Goal: Transaction & Acquisition: Purchase product/service

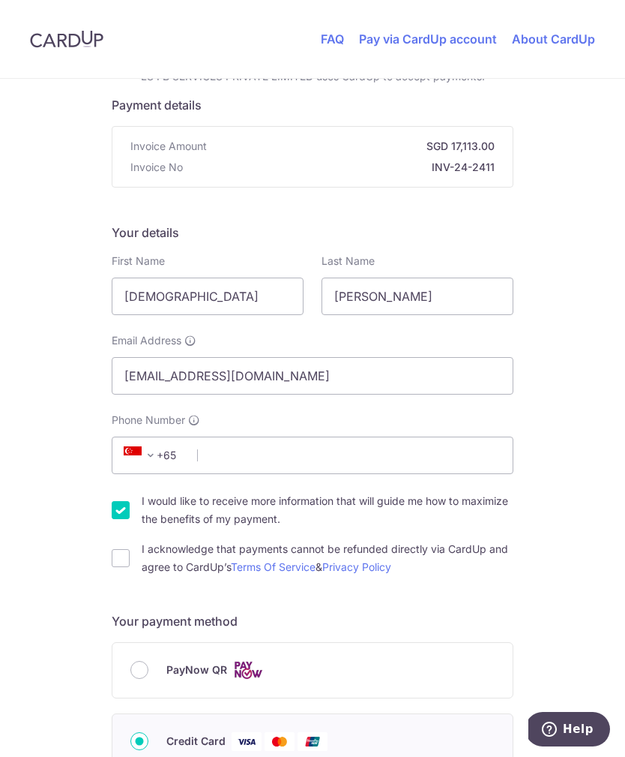
scroll to position [111, 0]
click at [397, 457] on input "Phone Number" at bounding box center [313, 455] width 402 height 37
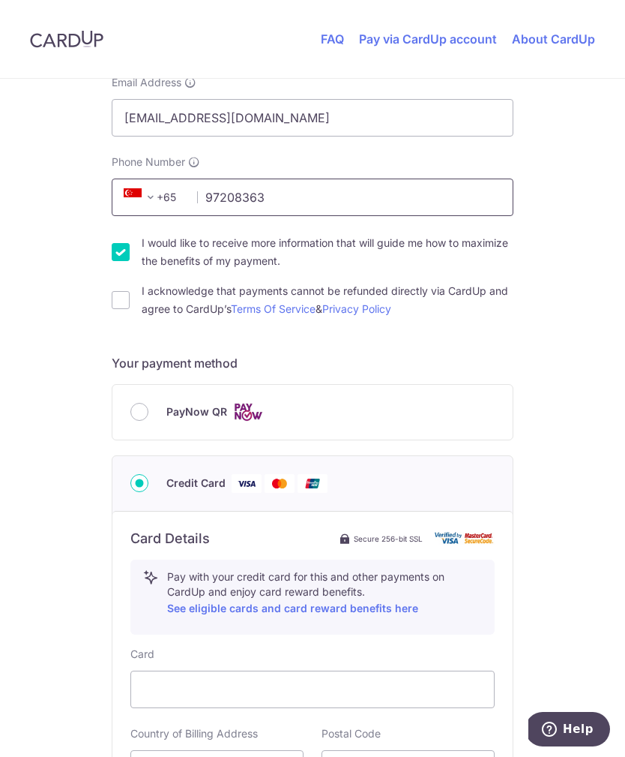
scroll to position [379, 0]
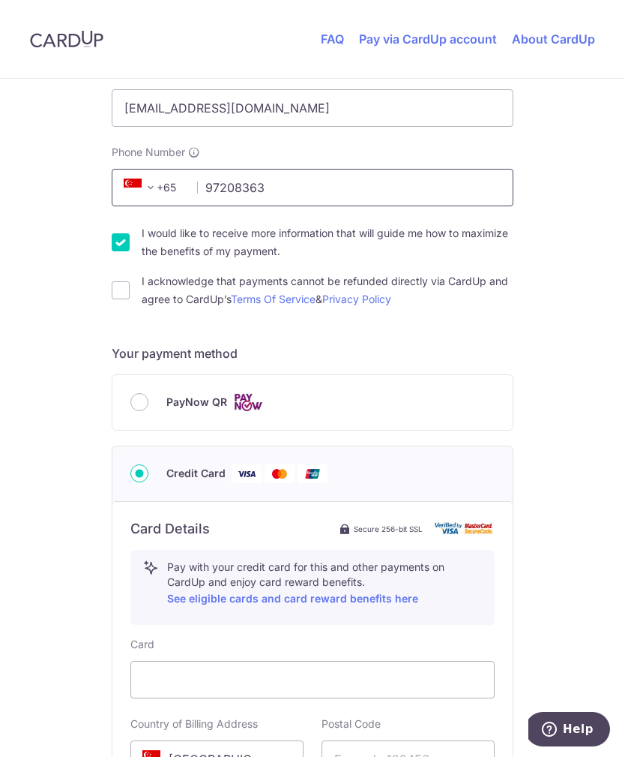
type input "97208363"
click at [128, 291] on input "I acknowledge that payments cannot be refunded directly via CardUp and agree to…" at bounding box center [121, 290] width 18 height 18
checkbox input "true"
click at [331, 409] on label "PayNow QR" at bounding box center [330, 402] width 328 height 19
click at [148, 409] on input "PayNow QR" at bounding box center [139, 402] width 18 height 18
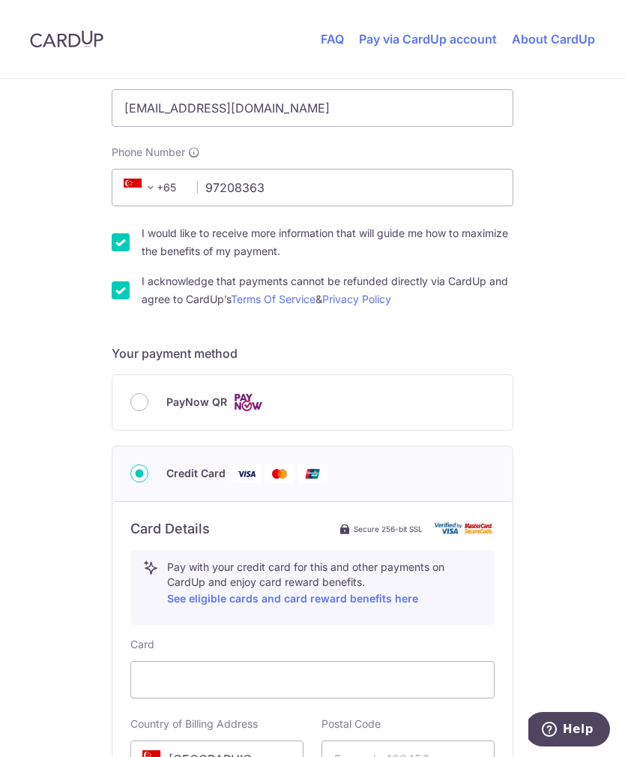
radio input "true"
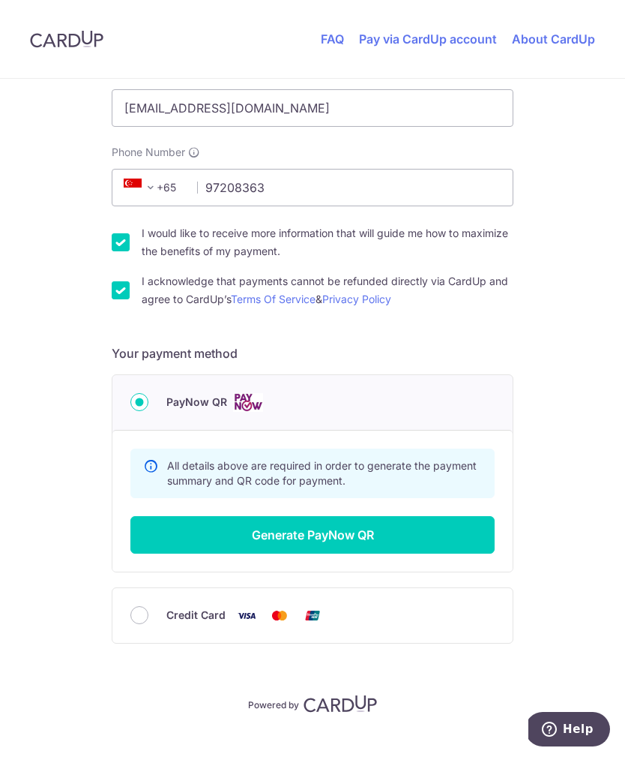
scroll to position [358, 0]
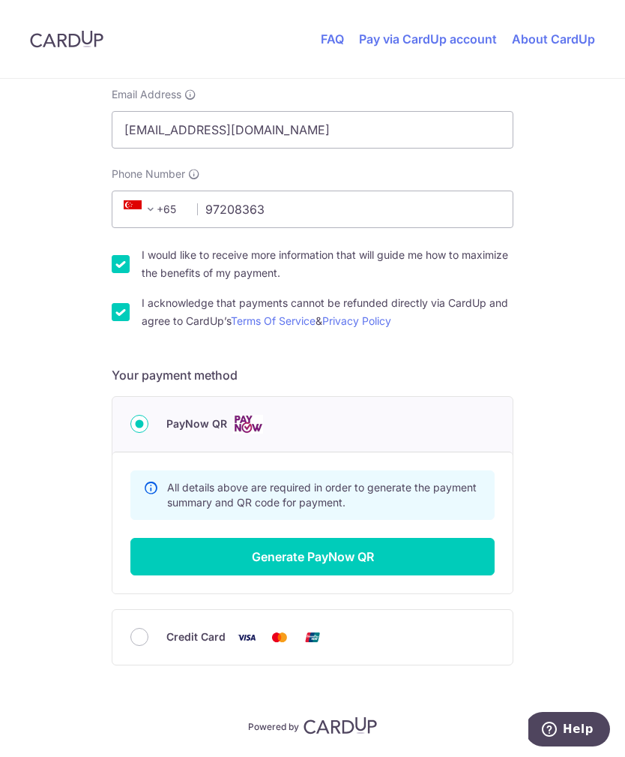
click at [264, 563] on button "Generate PayNow QR" at bounding box center [312, 556] width 364 height 37
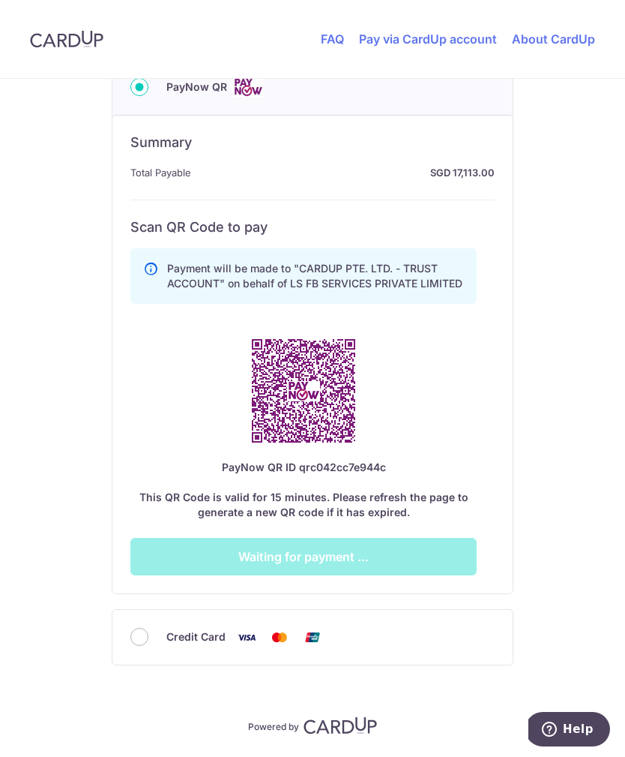
scroll to position [694, 0]
